Goal: Information Seeking & Learning: Find specific fact

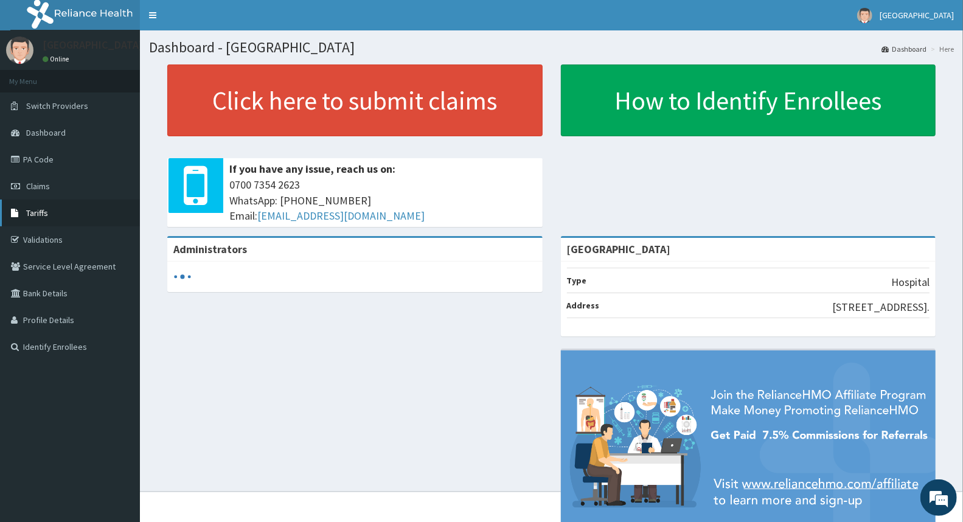
click at [38, 217] on span "Tariffs" at bounding box center [37, 213] width 22 height 11
click at [40, 211] on span "Tariffs" at bounding box center [37, 213] width 22 height 11
click at [52, 189] on link "Claims" at bounding box center [70, 186] width 140 height 27
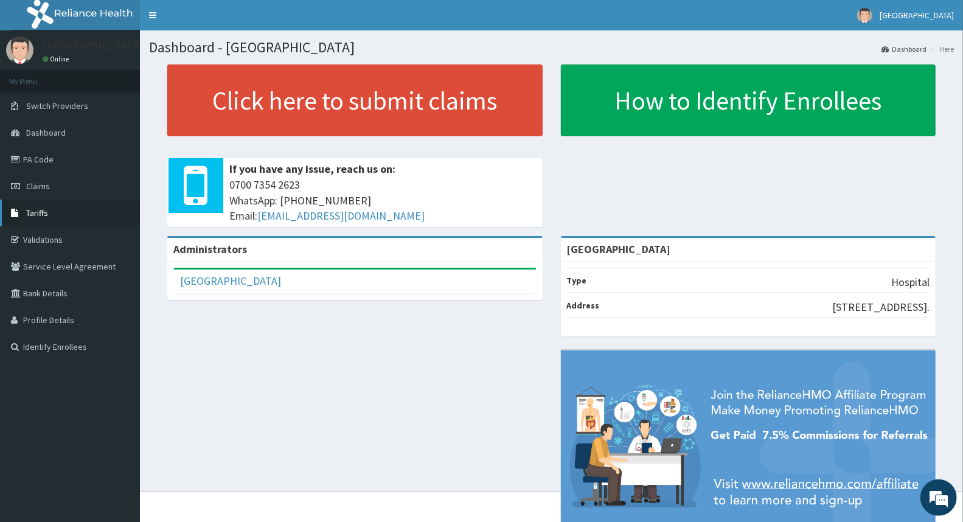
click at [55, 219] on link "Tariffs" at bounding box center [70, 213] width 140 height 27
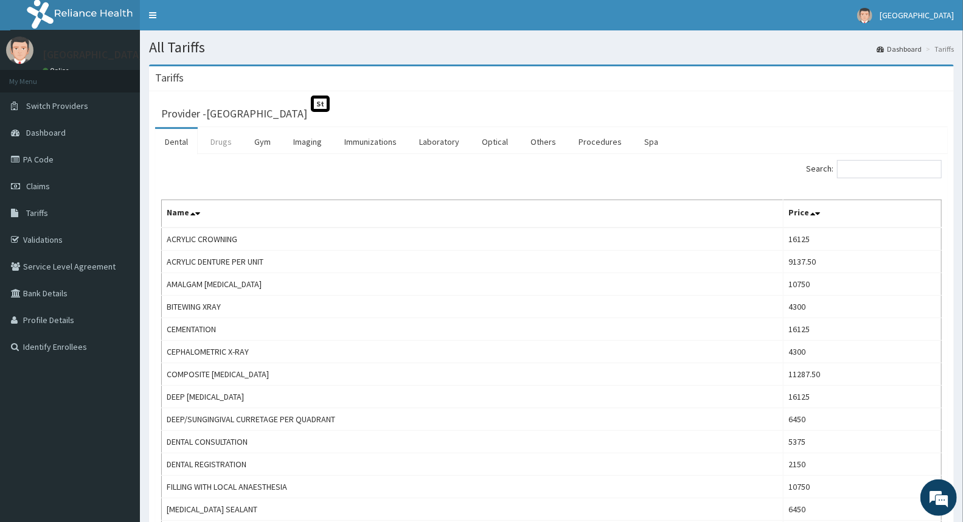
click at [216, 141] on link "Drugs" at bounding box center [221, 142] width 41 height 26
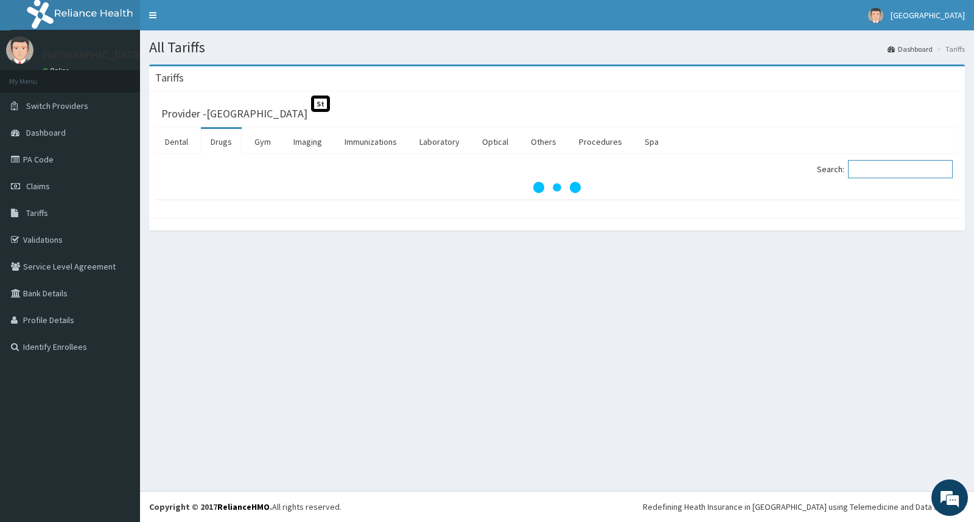
click at [914, 170] on input "Search:" at bounding box center [900, 169] width 105 height 18
paste input "[MEDICAL_DATA]"
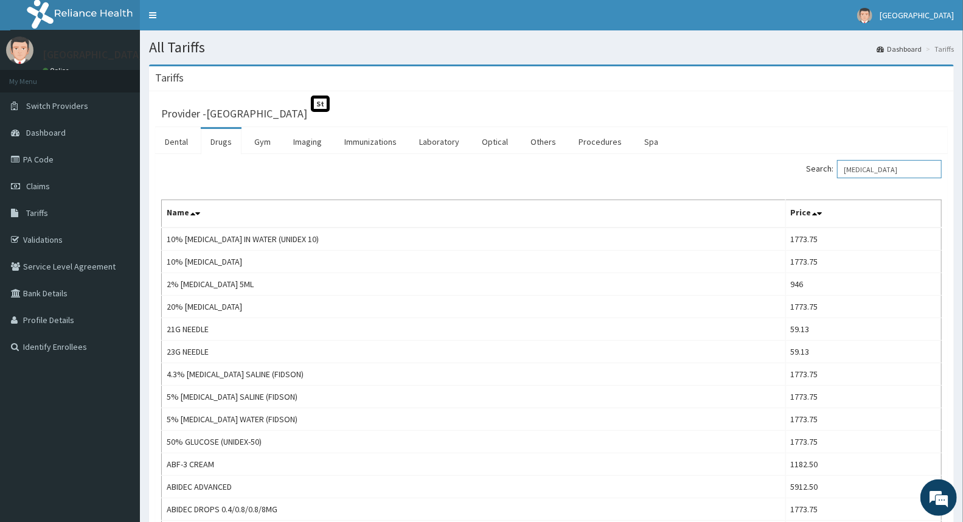
click at [922, 172] on input "[MEDICAL_DATA]" at bounding box center [889, 169] width 105 height 18
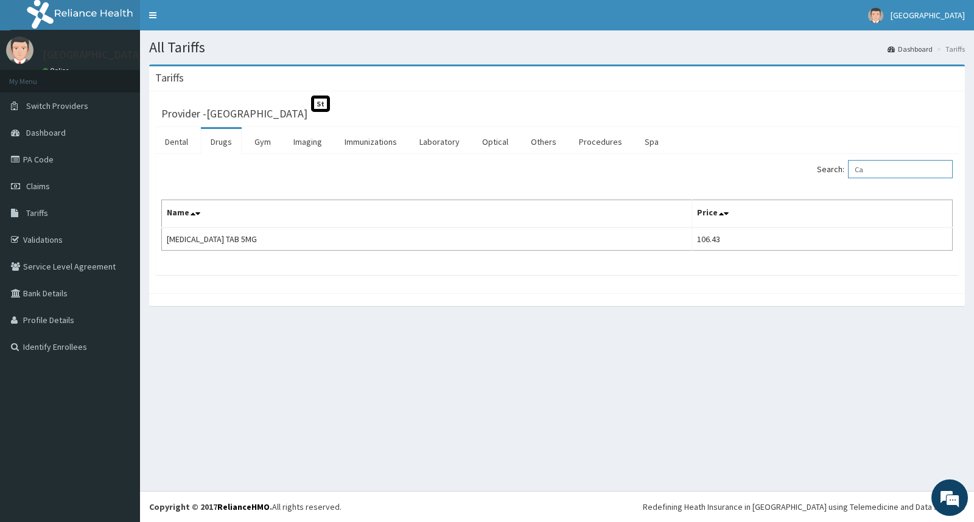
type input "C"
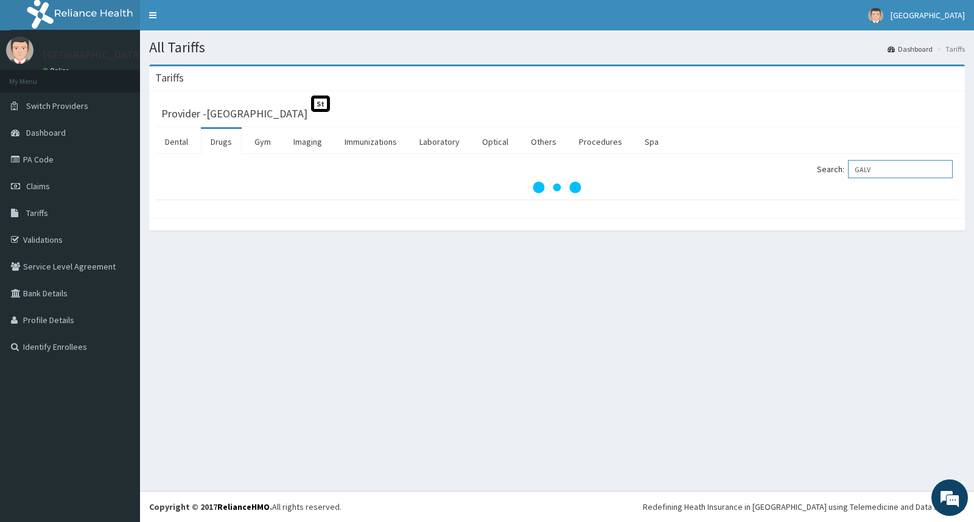
type input "GALV"
